Goal: Task Accomplishment & Management: Complete application form

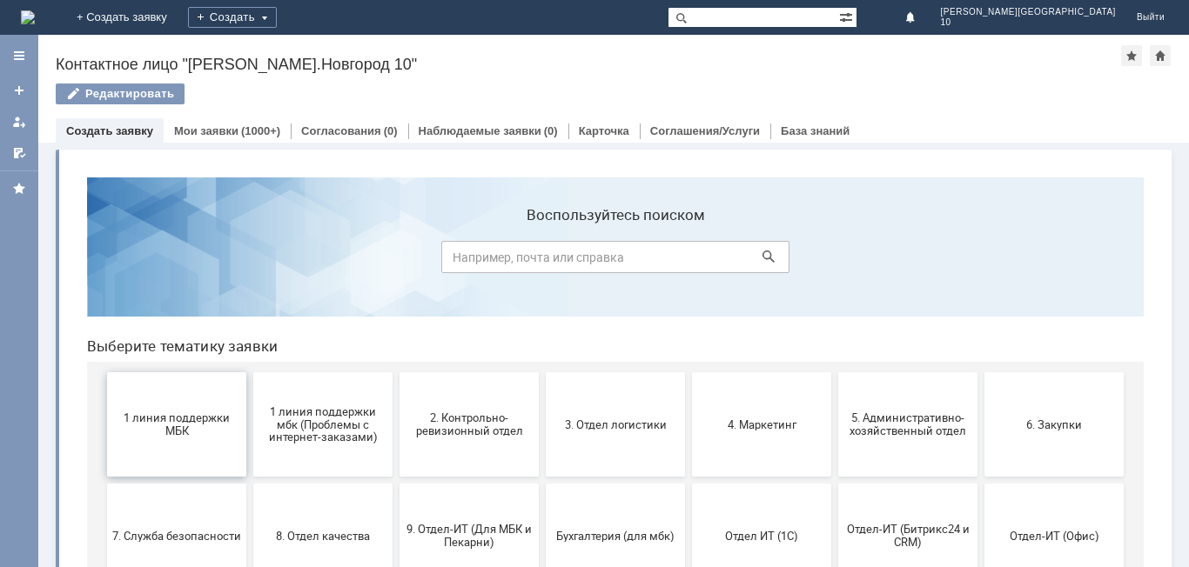
click at [203, 415] on span "1 линия поддержки МБК" at bounding box center [176, 425] width 129 height 26
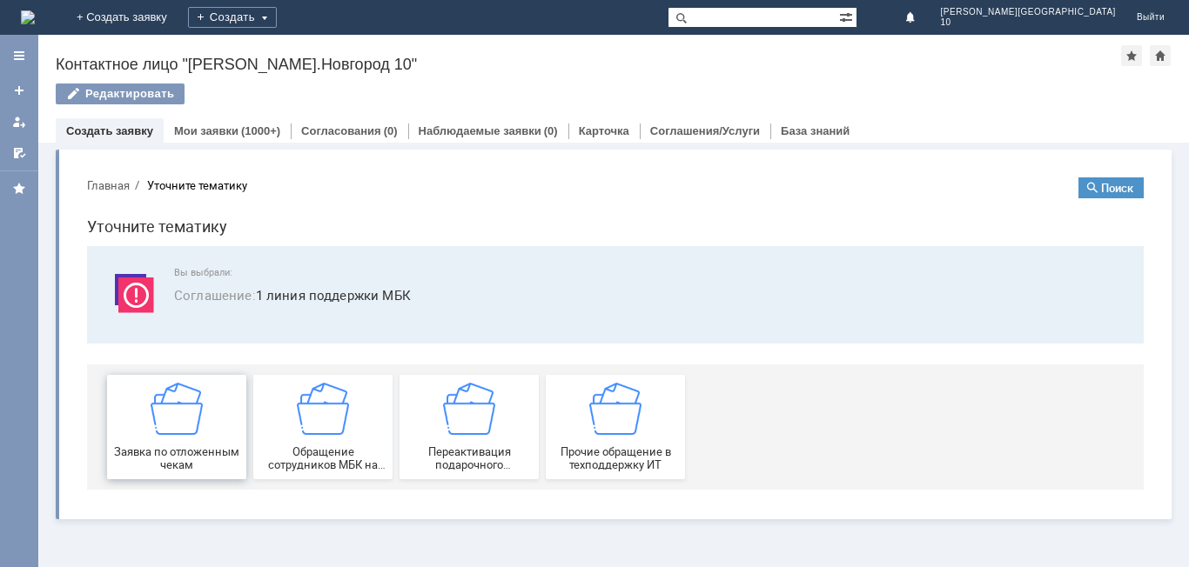
click at [217, 408] on div "Заявка по отложенным чекам" at bounding box center [176, 427] width 129 height 89
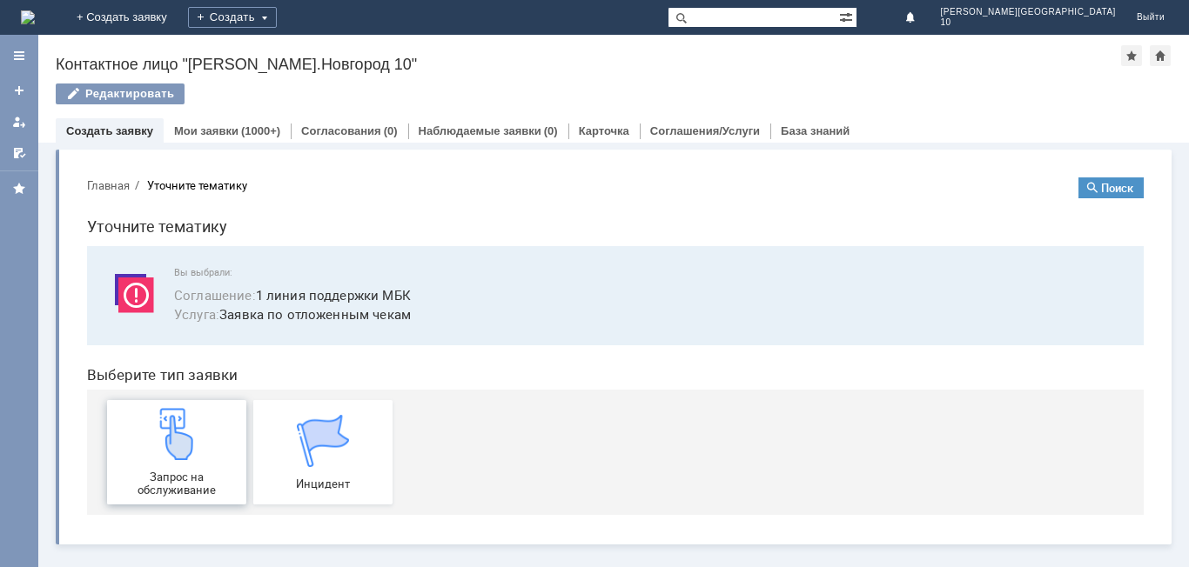
click at [202, 427] on img at bounding box center [177, 434] width 52 height 52
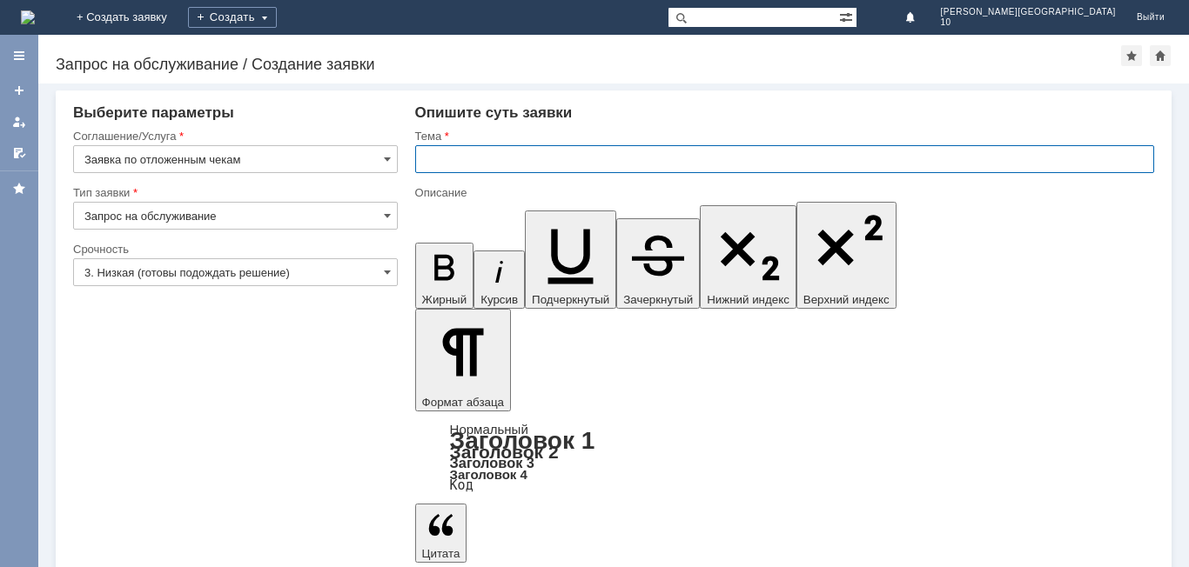
click at [447, 156] on input "text" at bounding box center [784, 159] width 739 height 28
type input "Отложенный чек [DATE]"
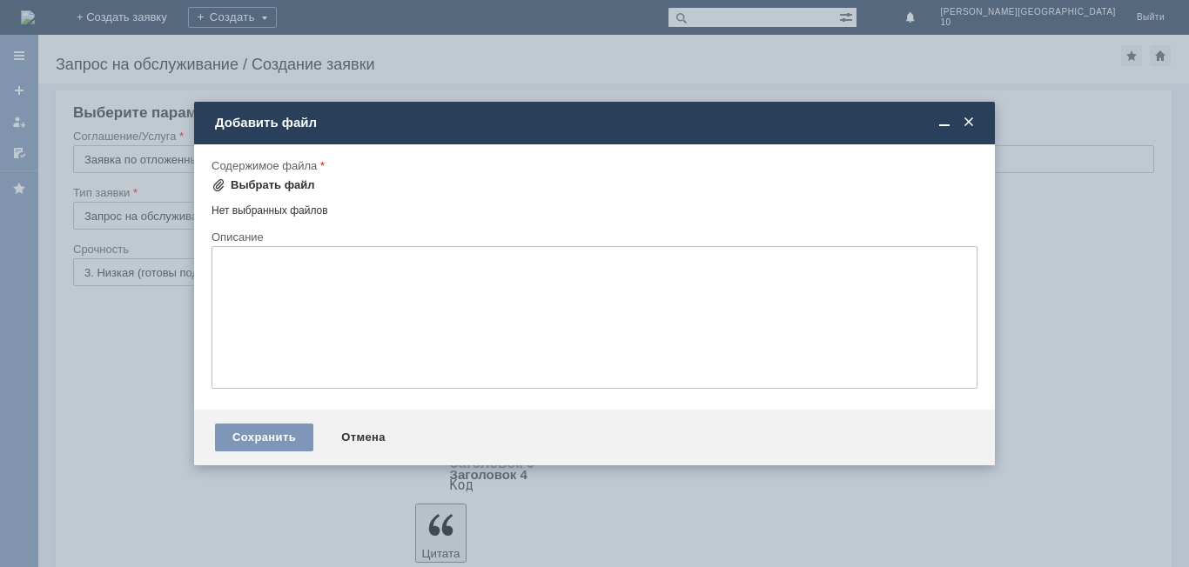
click at [297, 185] on div "Выбрать файл" at bounding box center [273, 185] width 84 height 14
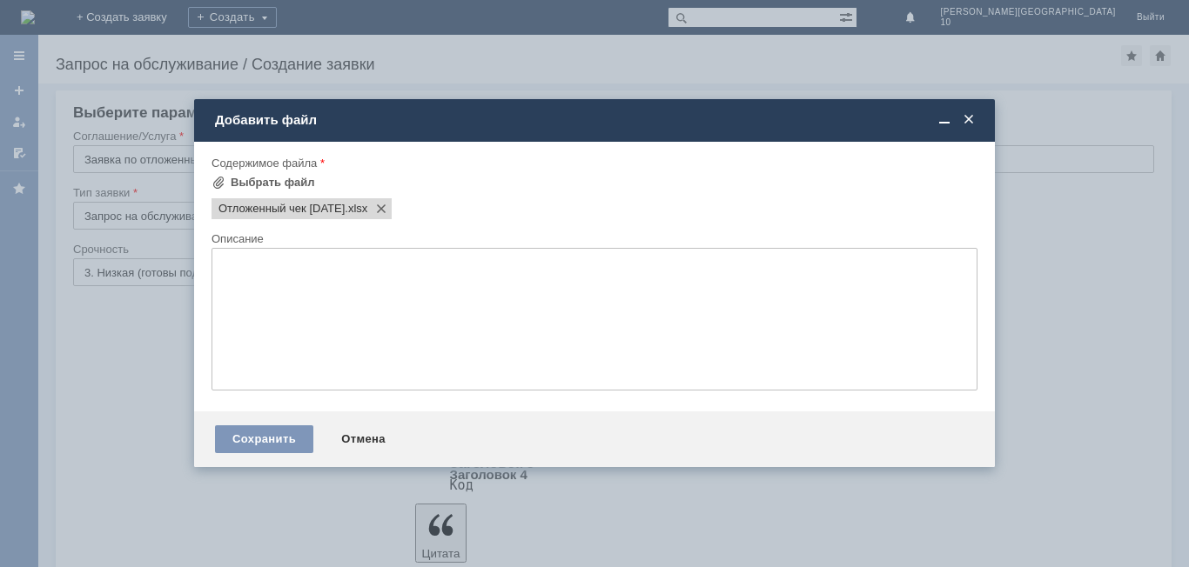
drag, startPoint x: 254, startPoint y: 436, endPoint x: 231, endPoint y: 440, distance: 23.9
click at [254, 435] on div "Сохранить" at bounding box center [264, 440] width 98 height 28
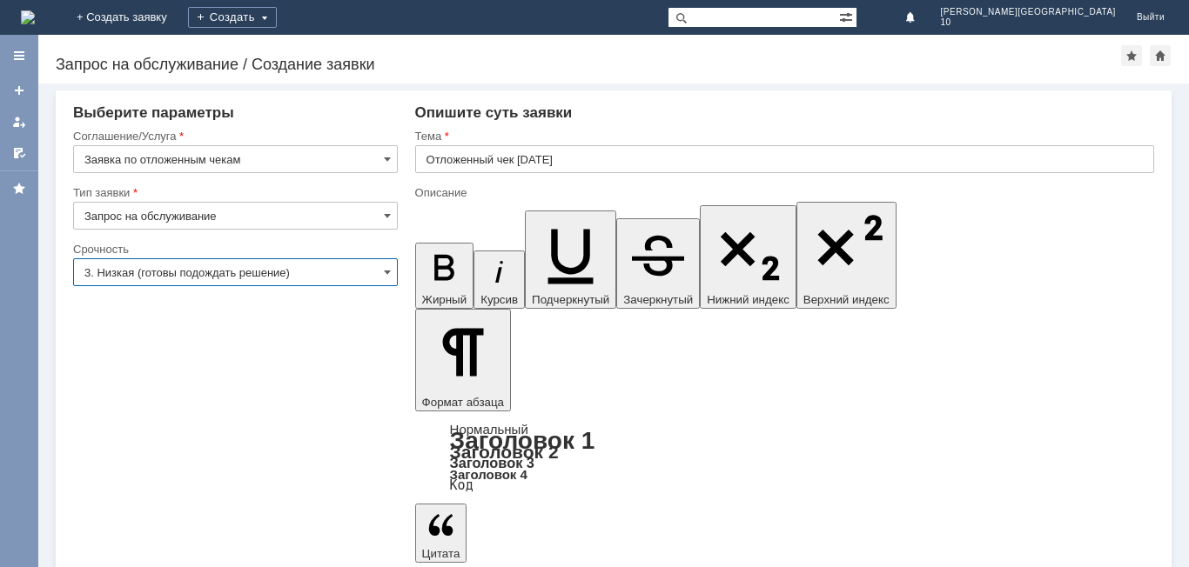
click at [323, 271] on input "3. Низкая (готовы подождать решение)" at bounding box center [235, 272] width 325 height 28
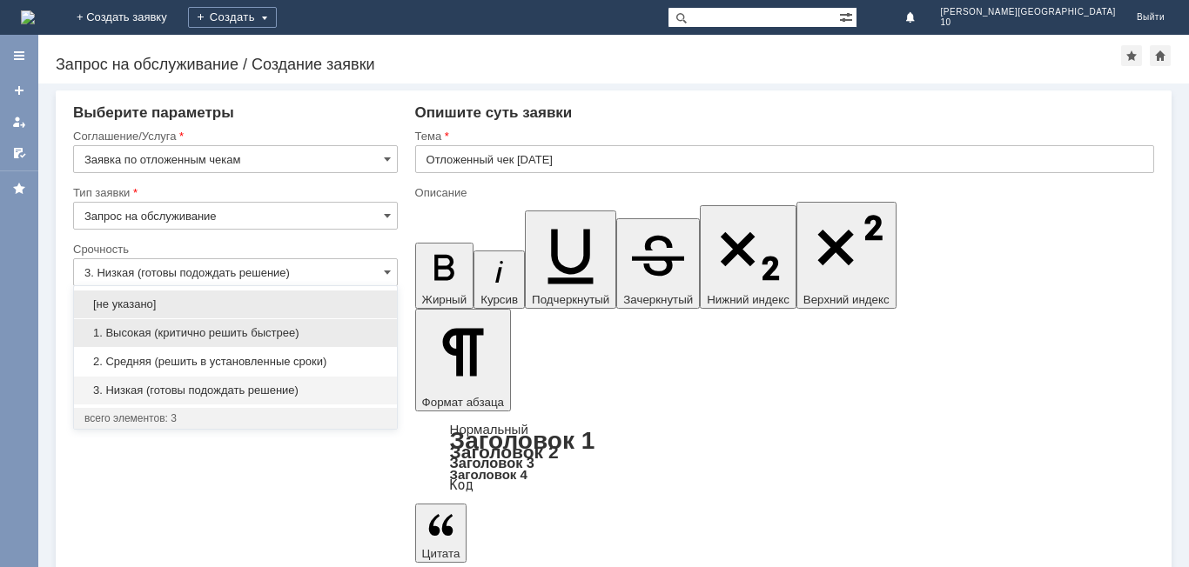
click at [273, 335] on span "1. Высокая (критично решить быстрее)" at bounding box center [235, 333] width 302 height 14
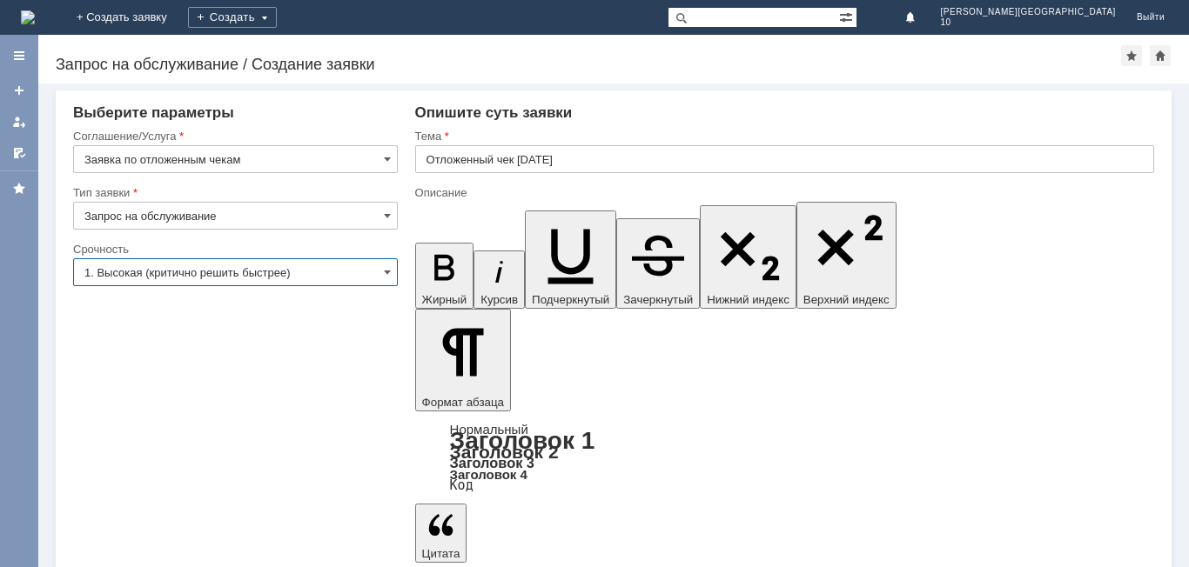
type input "1. Высокая (критично решить быстрее)"
drag, startPoint x: 97, startPoint y: 492, endPoint x: 107, endPoint y: 492, distance: 9.6
